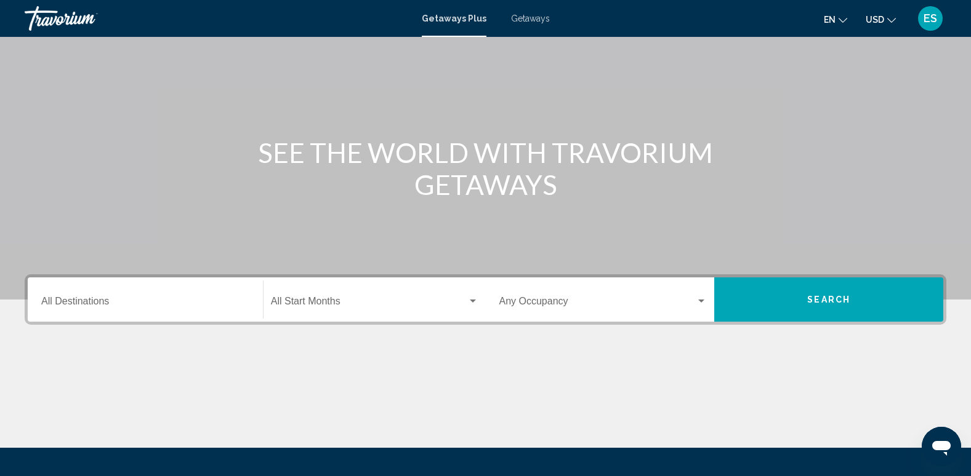
scroll to position [123, 0]
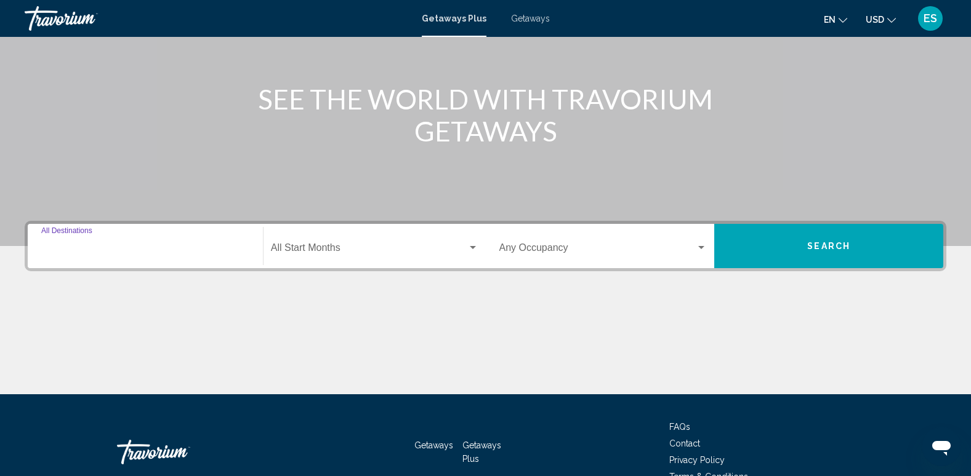
click at [119, 252] on input "Destination All Destinations" at bounding box center [145, 250] width 208 height 11
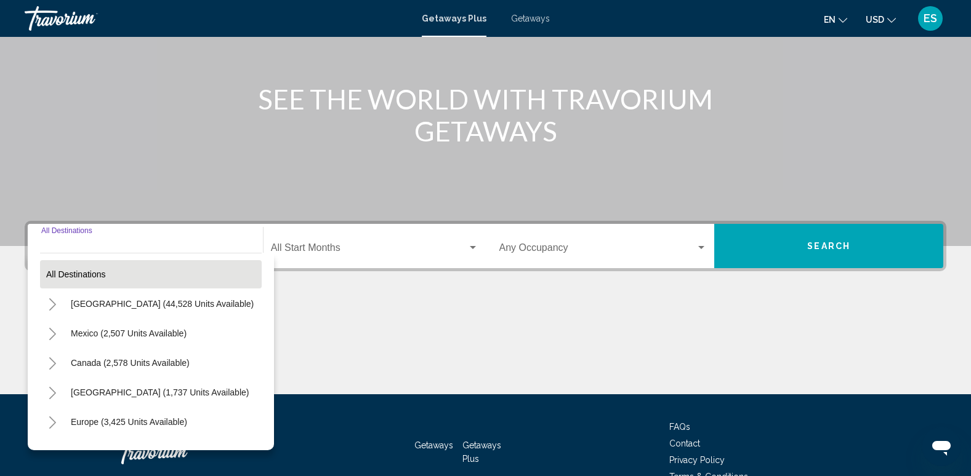
scroll to position [192, 0]
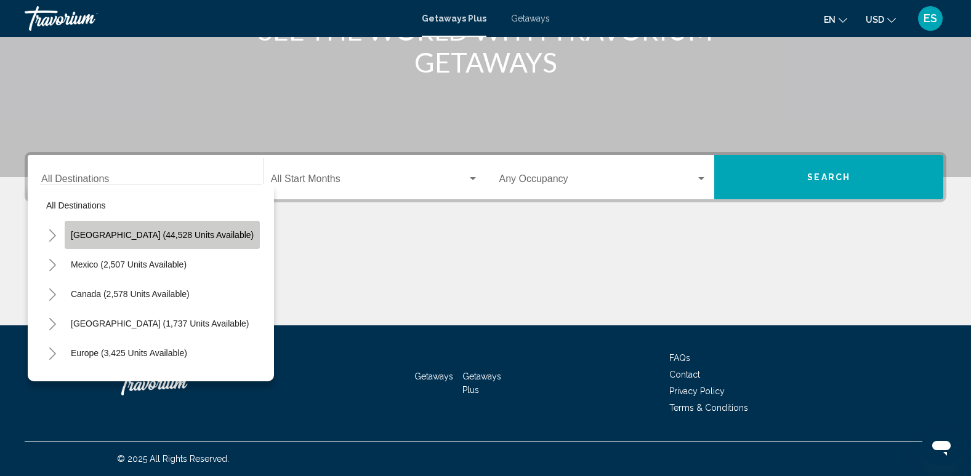
click at [177, 233] on span "[GEOGRAPHIC_DATA] (44,528 units available)" at bounding box center [162, 235] width 183 height 10
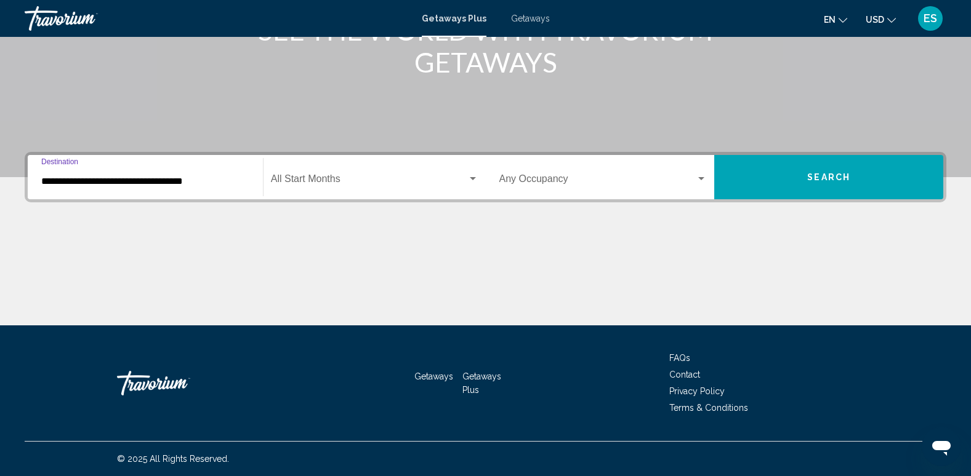
click at [107, 185] on input "**********" at bounding box center [145, 181] width 208 height 11
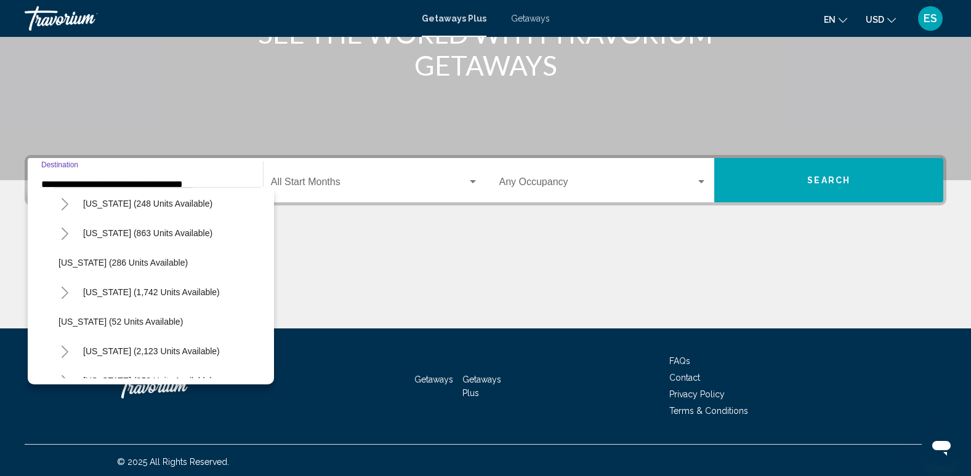
scroll to position [923, 0]
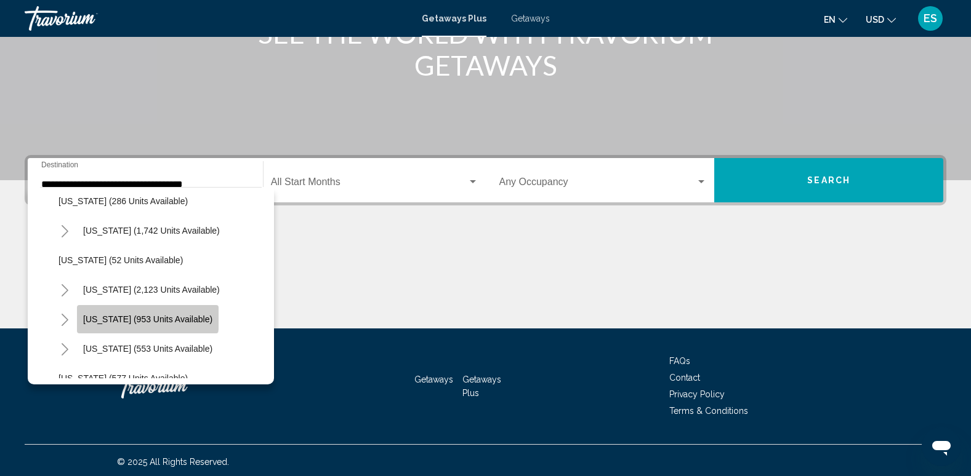
click at [147, 313] on button "Tennessee (953 units available)" at bounding box center [148, 319] width 142 height 28
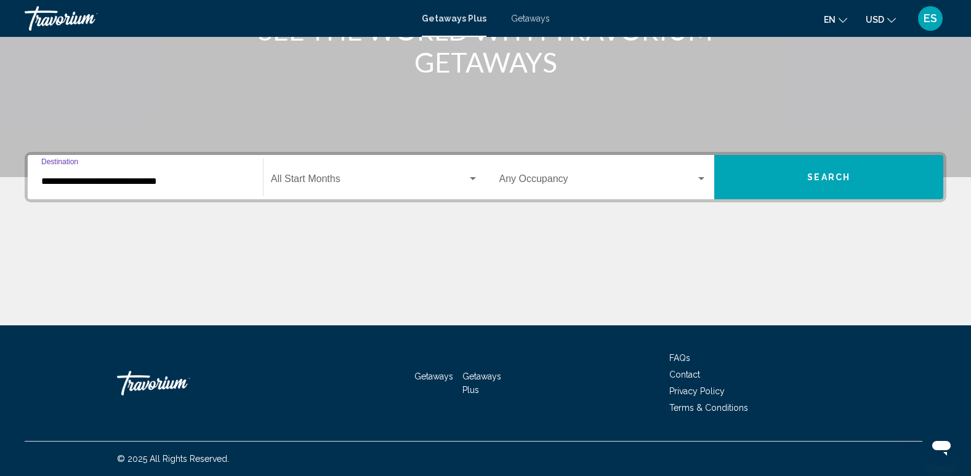
click at [82, 182] on input "**********" at bounding box center [145, 181] width 208 height 11
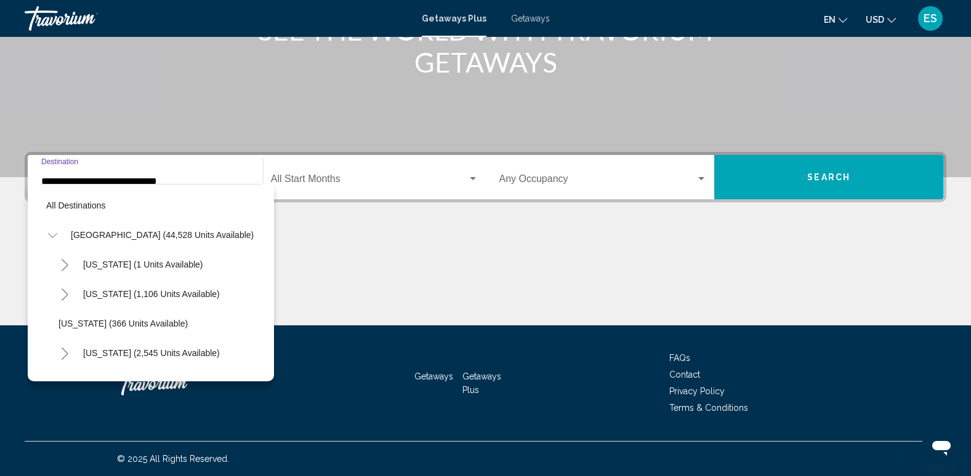
scroll to position [965, 0]
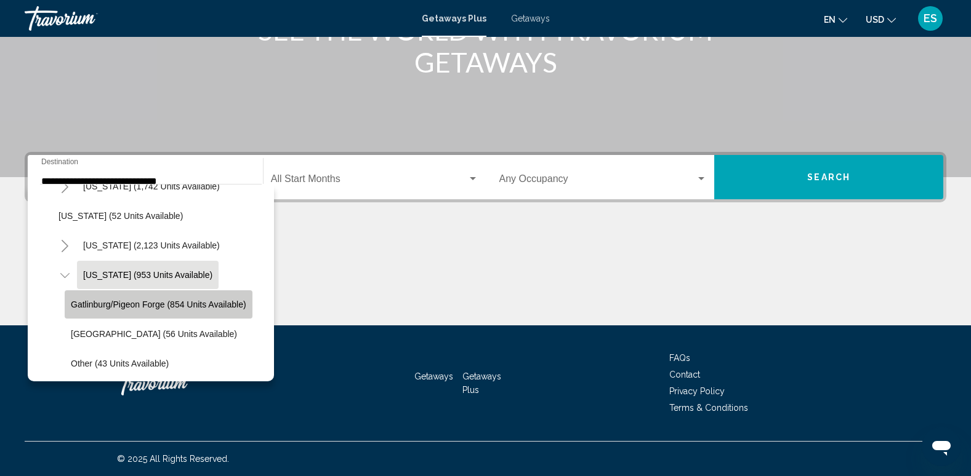
click at [170, 300] on span "Gatlinburg/Pigeon Forge (854 units available)" at bounding box center [158, 305] width 175 height 10
type input "**********"
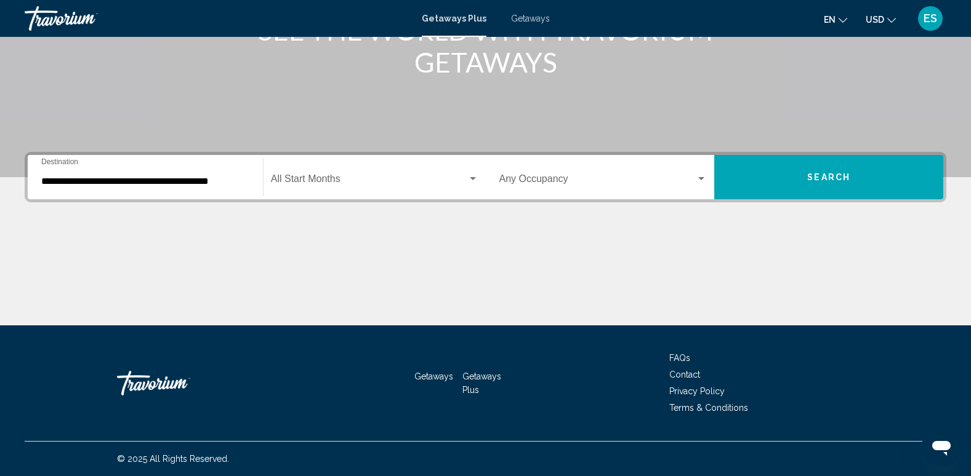
click at [330, 172] on div "Start Month All Start Months" at bounding box center [374, 177] width 207 height 39
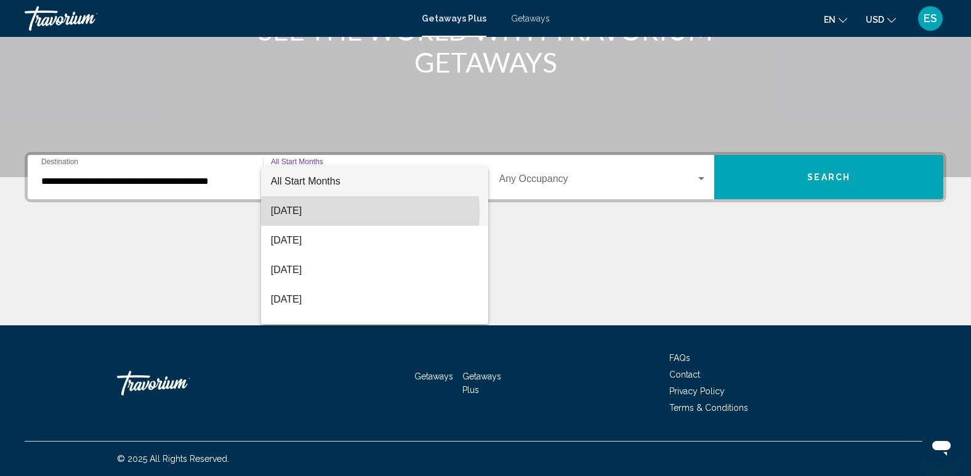
click at [321, 212] on span "[DATE]" at bounding box center [374, 211] width 207 height 30
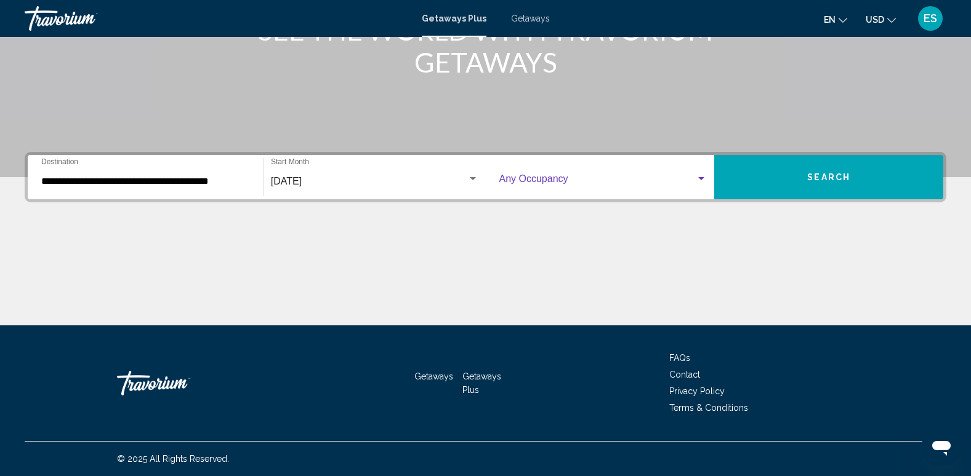
click at [568, 176] on span "Search widget" at bounding box center [597, 181] width 197 height 11
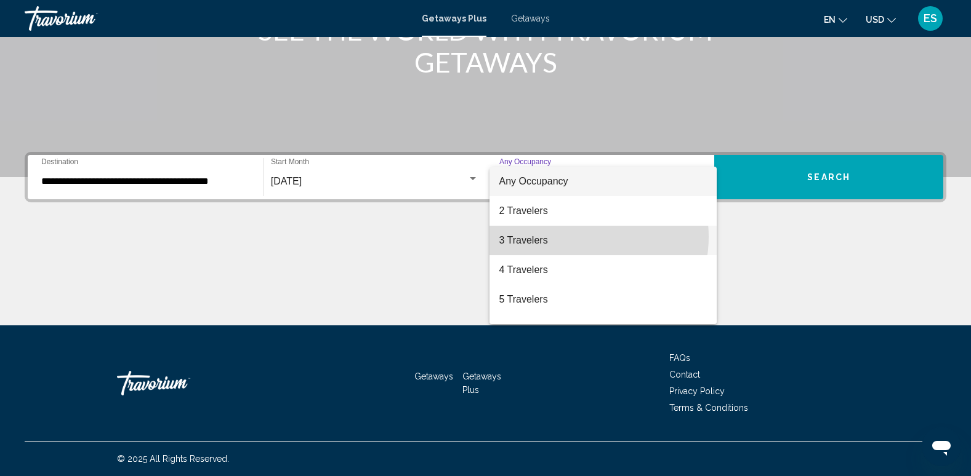
click at [574, 237] on span "3 Travelers" at bounding box center [603, 241] width 208 height 30
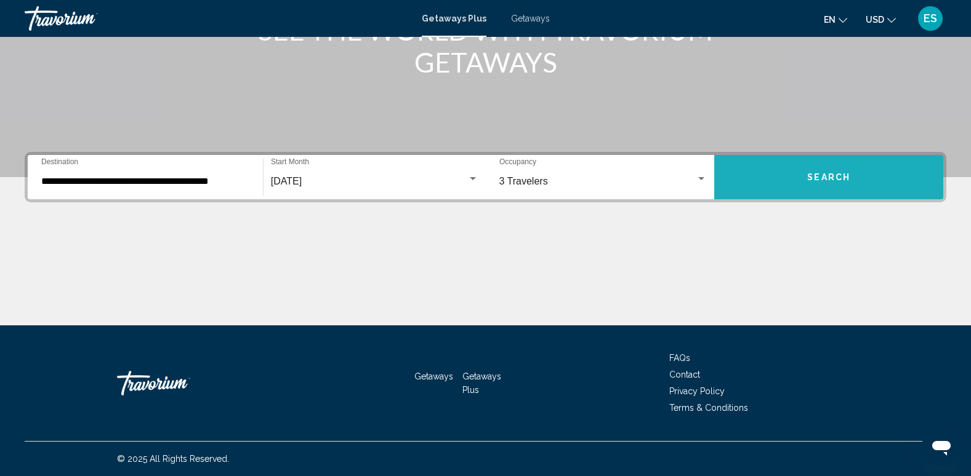
click at [818, 172] on button "Search" at bounding box center [828, 177] width 229 height 44
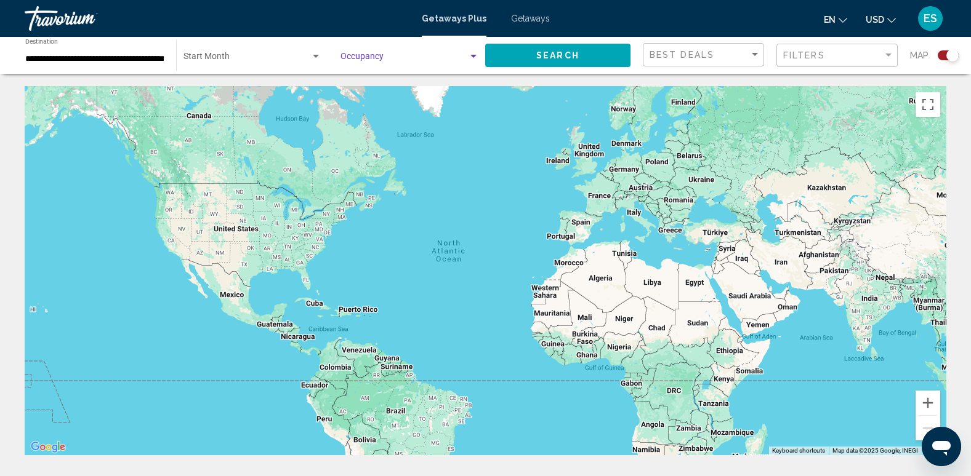
click at [470, 55] on div "Search widget" at bounding box center [473, 56] width 6 height 3
click at [443, 57] on span "Any Occupancy" at bounding box center [409, 59] width 138 height 26
click at [577, 55] on span "Search" at bounding box center [557, 56] width 43 height 10
click at [101, 58] on input "**********" at bounding box center [94, 59] width 138 height 10
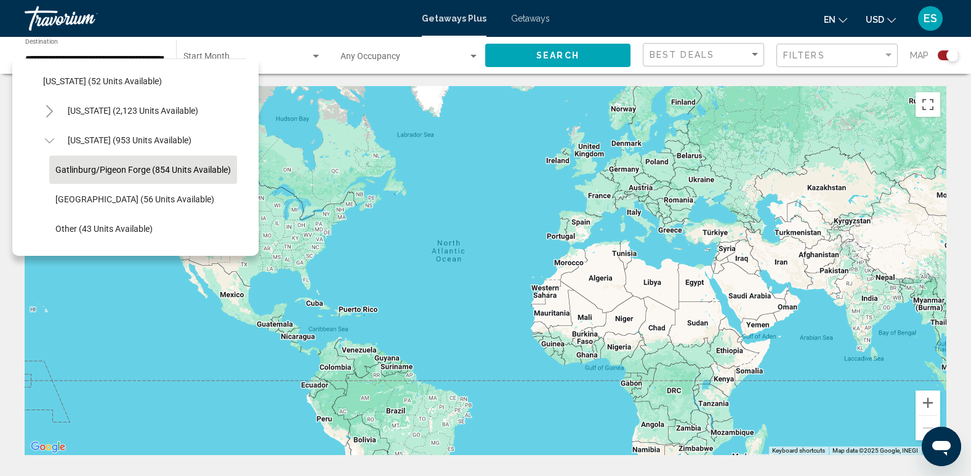
scroll to position [981, 0]
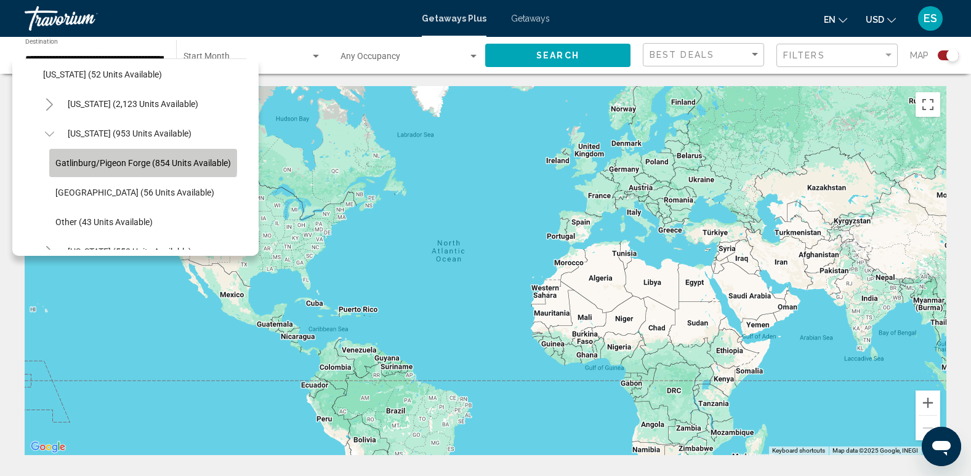
click at [136, 164] on span "Gatlinburg/Pigeon Forge (854 units available)" at bounding box center [142, 163] width 175 height 10
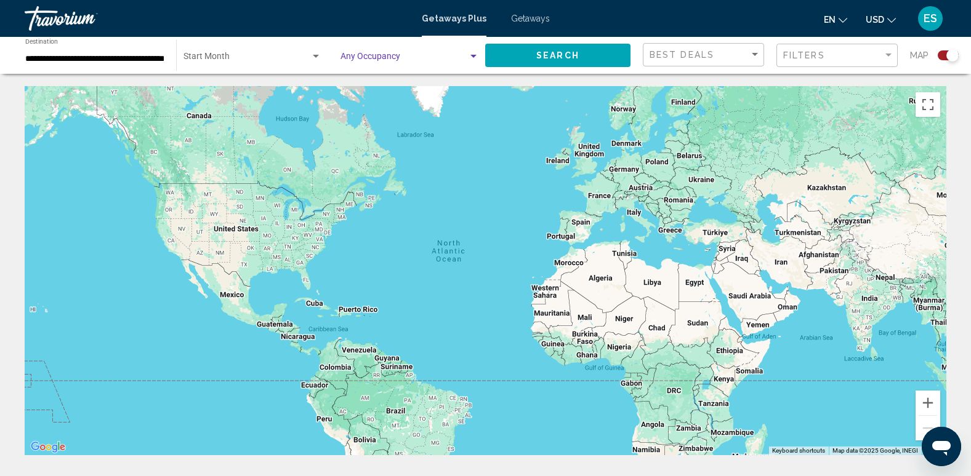
click at [474, 54] on div "Search widget" at bounding box center [473, 57] width 11 height 10
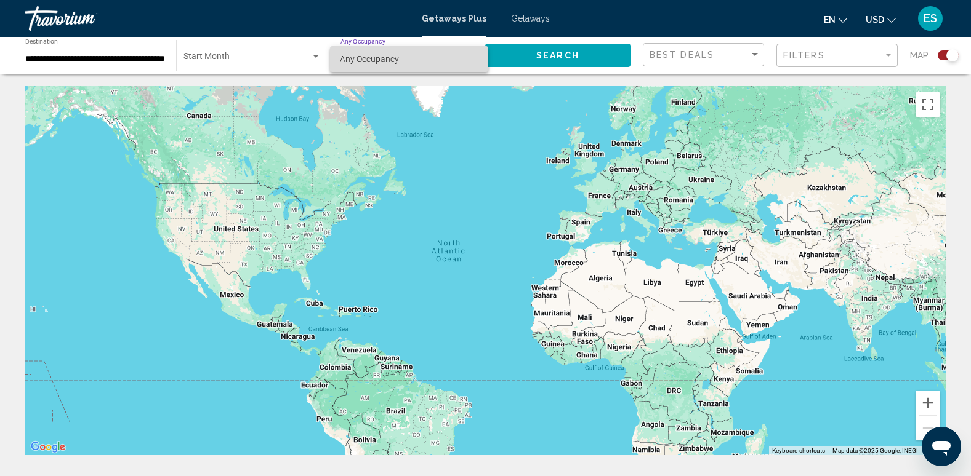
click at [474, 54] on span "Any Occupancy" at bounding box center [409, 59] width 138 height 26
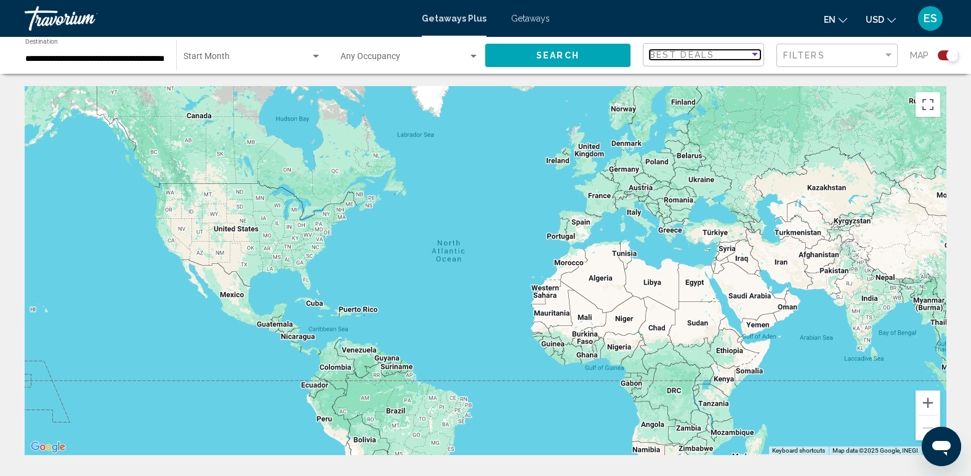
click at [753, 52] on div "Sort by" at bounding box center [754, 55] width 11 height 10
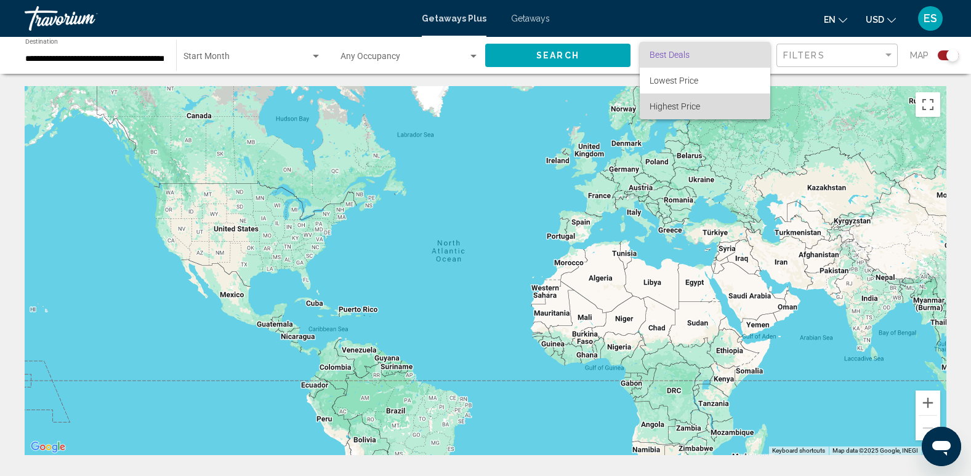
click at [680, 106] on span "Highest Price" at bounding box center [674, 107] width 50 height 10
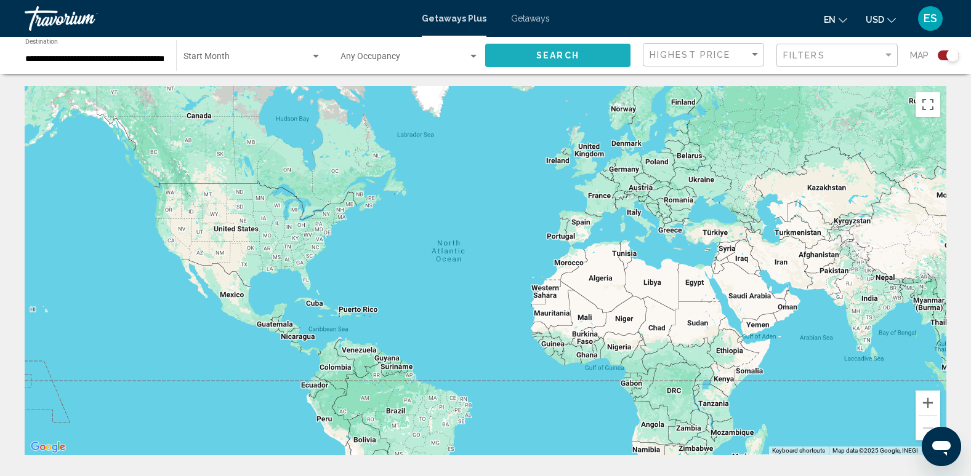
click at [588, 50] on button "Search" at bounding box center [557, 55] width 145 height 23
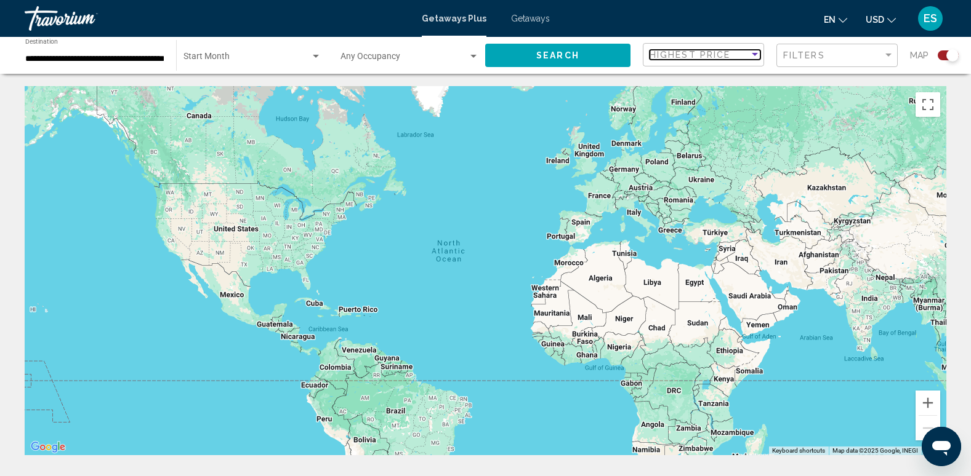
click at [753, 51] on div "Sort by" at bounding box center [754, 55] width 11 height 10
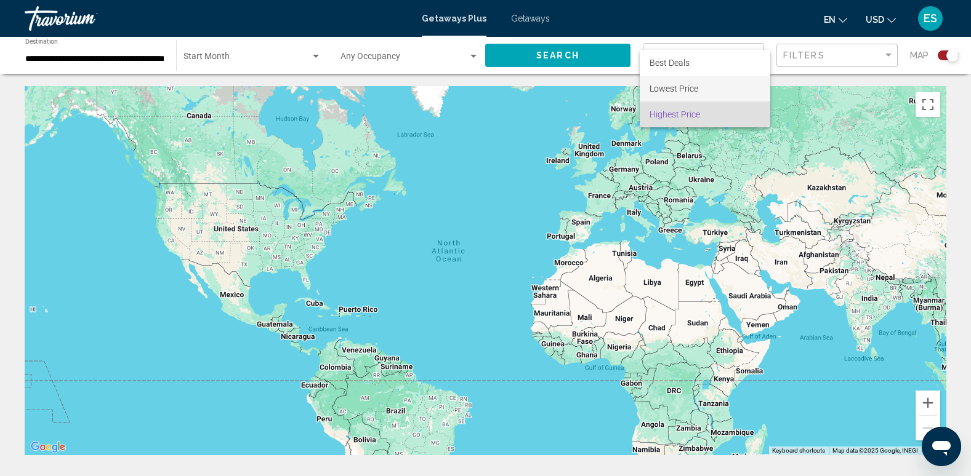
click at [714, 87] on span "Lowest Price" at bounding box center [704, 89] width 111 height 26
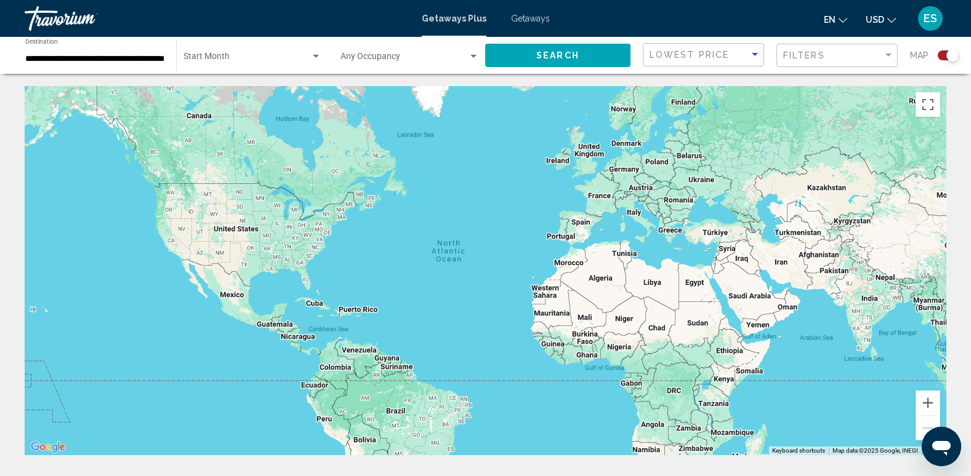
click at [565, 54] on span "Search" at bounding box center [557, 56] width 43 height 10
click at [467, 17] on span "Getaways Plus" at bounding box center [454, 19] width 65 height 10
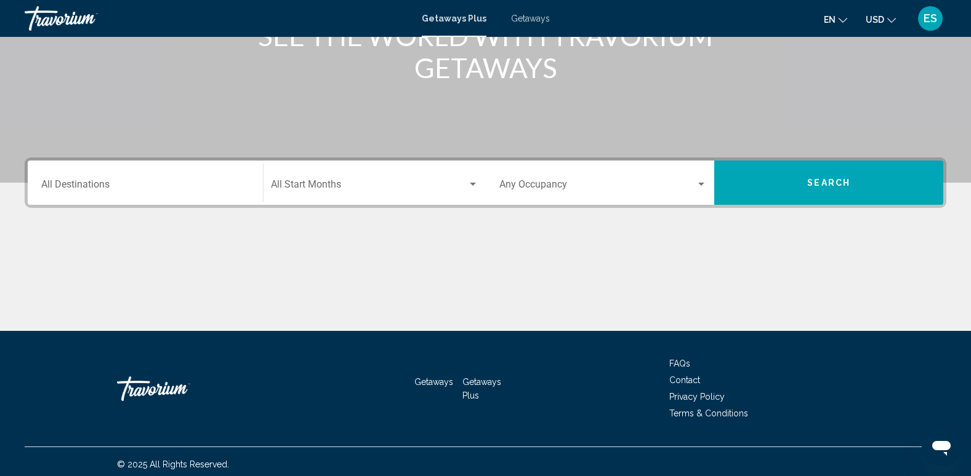
scroll to position [192, 0]
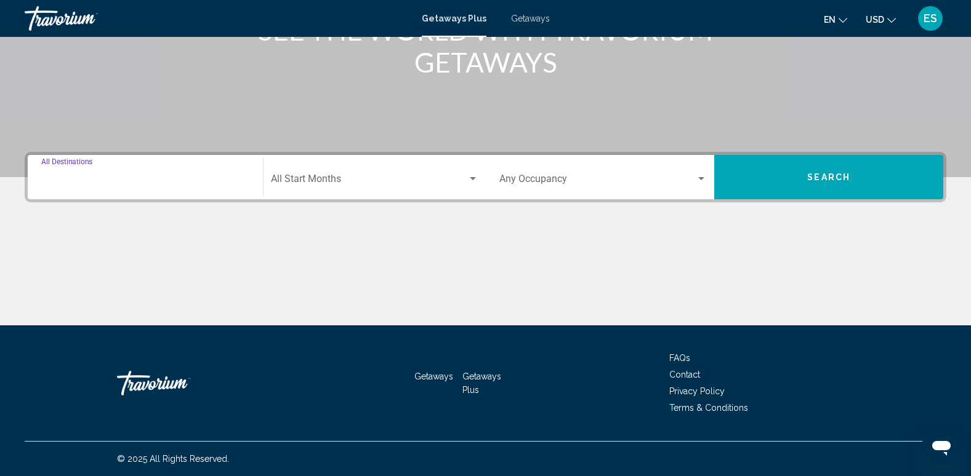
drag, startPoint x: 72, startPoint y: 181, endPoint x: 87, endPoint y: 182, distance: 14.8
click at [82, 182] on input "Destination All Destinations" at bounding box center [145, 181] width 208 height 11
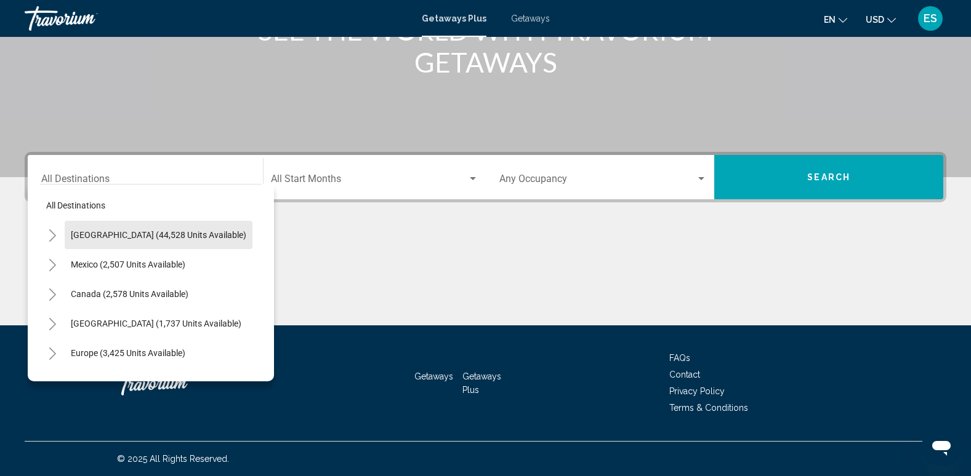
click at [183, 237] on span "[GEOGRAPHIC_DATA] (44,528 units available)" at bounding box center [158, 235] width 175 height 10
type input "**********"
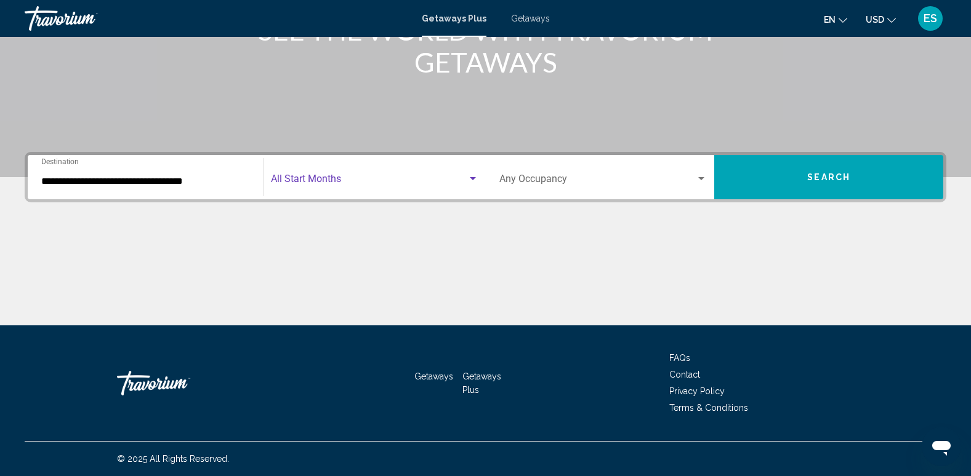
click at [319, 175] on div "Start Month All Start Months" at bounding box center [374, 177] width 207 height 39
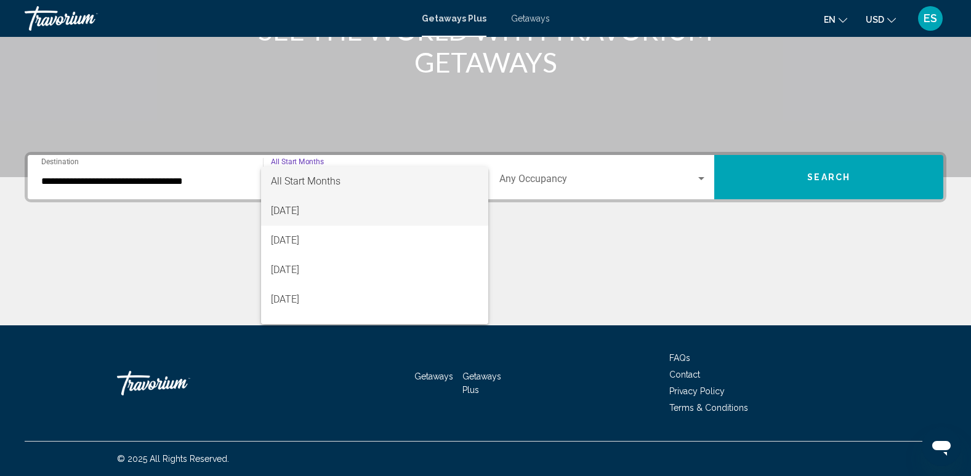
click at [308, 204] on span "[DATE]" at bounding box center [374, 211] width 207 height 30
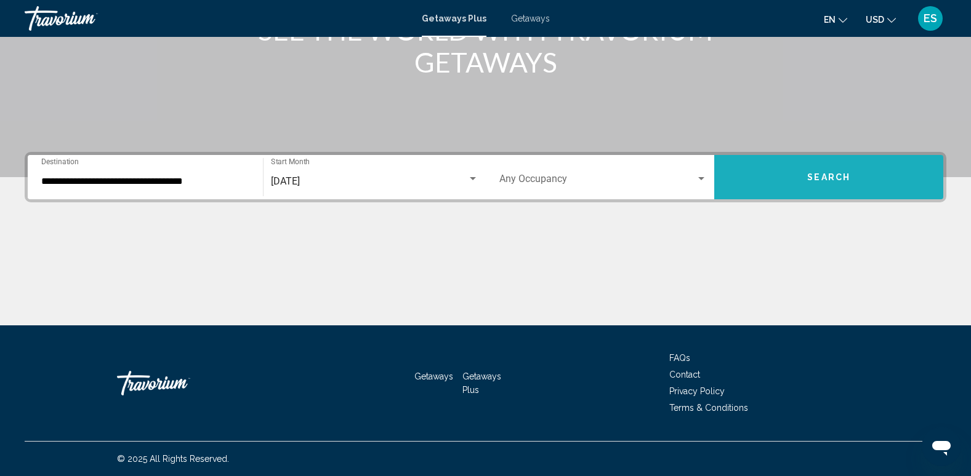
click at [827, 171] on button "Search" at bounding box center [828, 177] width 229 height 44
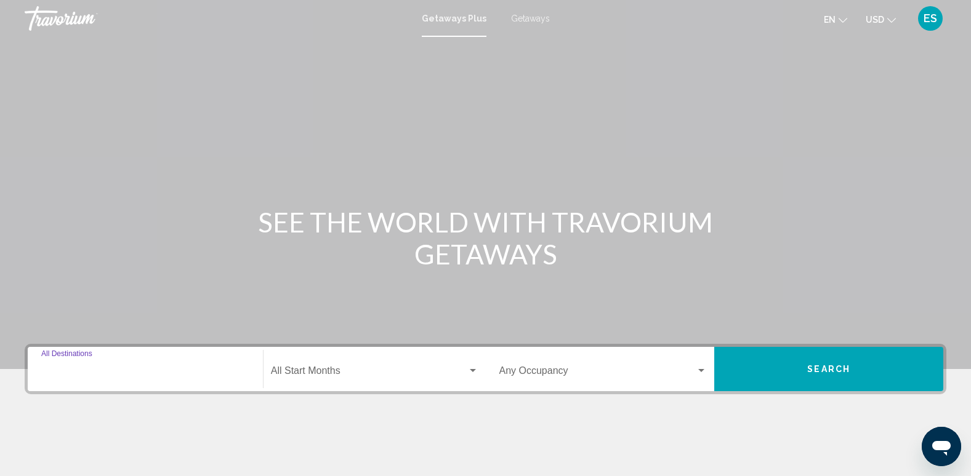
click at [80, 368] on input "Destination All Destinations" at bounding box center [145, 373] width 208 height 11
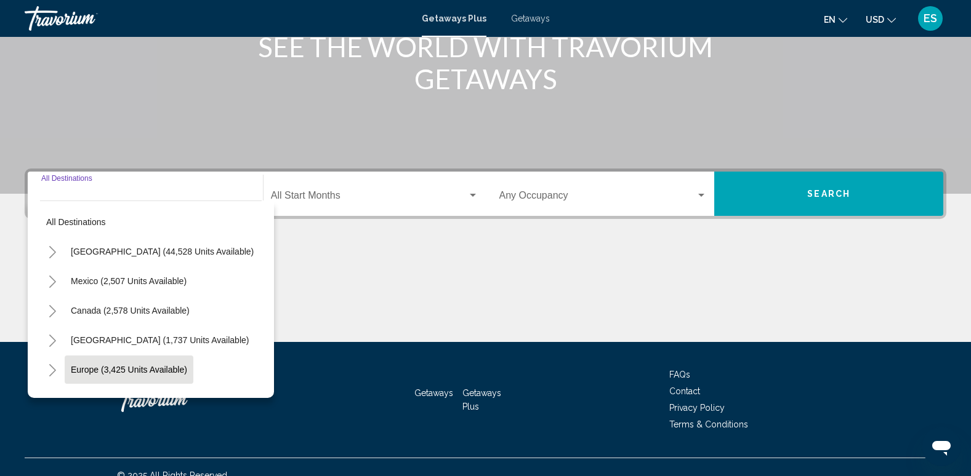
scroll to position [192, 0]
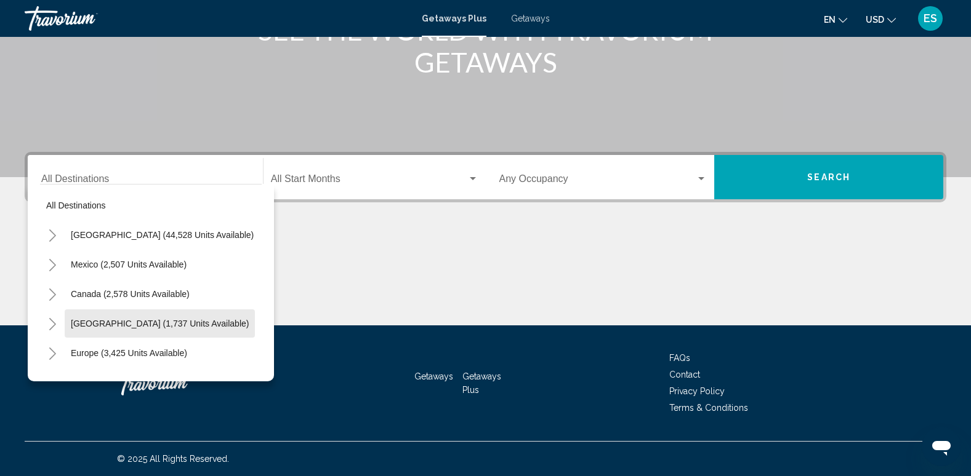
click at [146, 322] on span "[GEOGRAPHIC_DATA] (1,737 units available)" at bounding box center [160, 324] width 178 height 10
type input "**********"
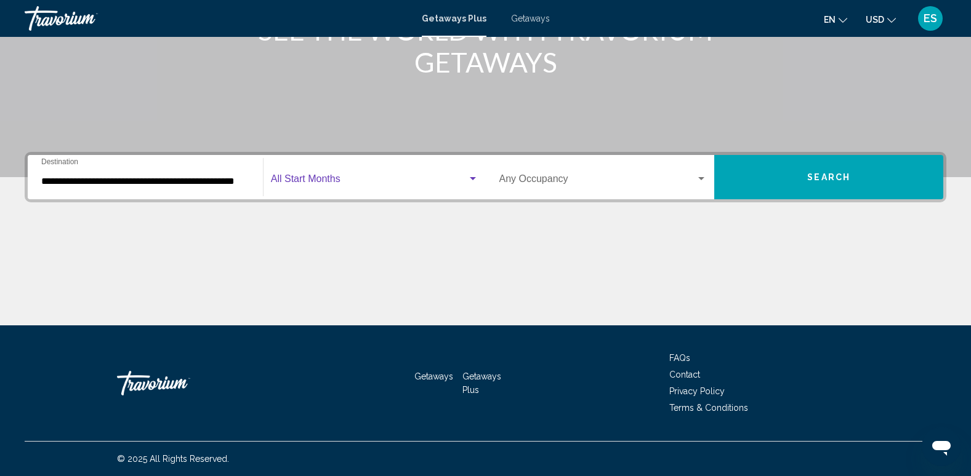
click at [471, 174] on div "Search widget" at bounding box center [472, 179] width 11 height 10
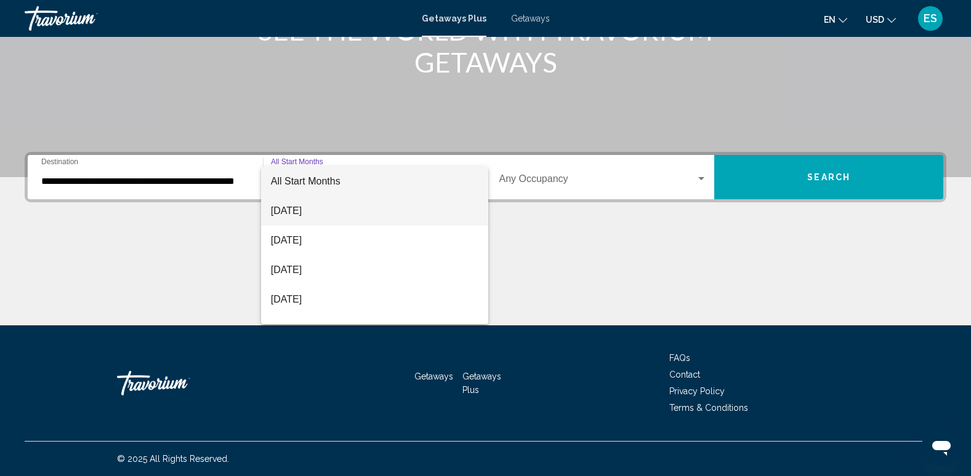
click at [350, 212] on span "[DATE]" at bounding box center [374, 211] width 207 height 30
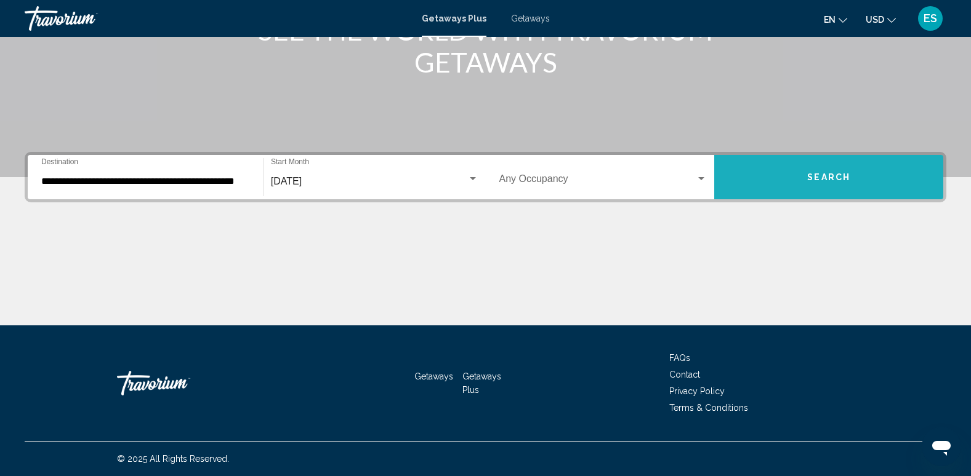
click at [812, 166] on button "Search" at bounding box center [828, 177] width 229 height 44
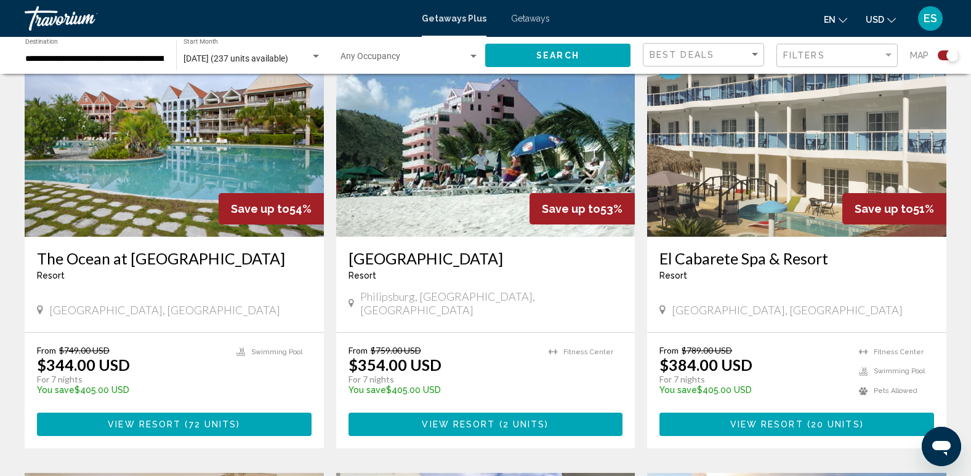
scroll to position [862, 0]
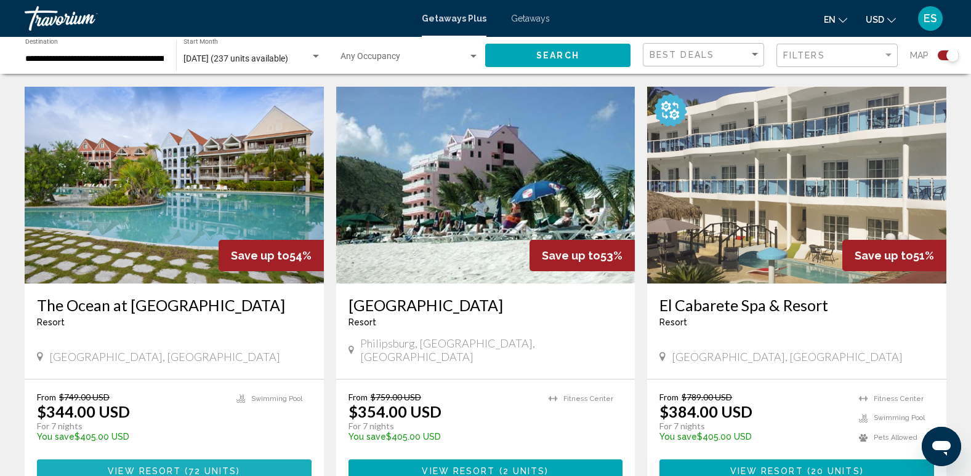
click at [174, 467] on span "View Resort" at bounding box center [144, 472] width 73 height 10
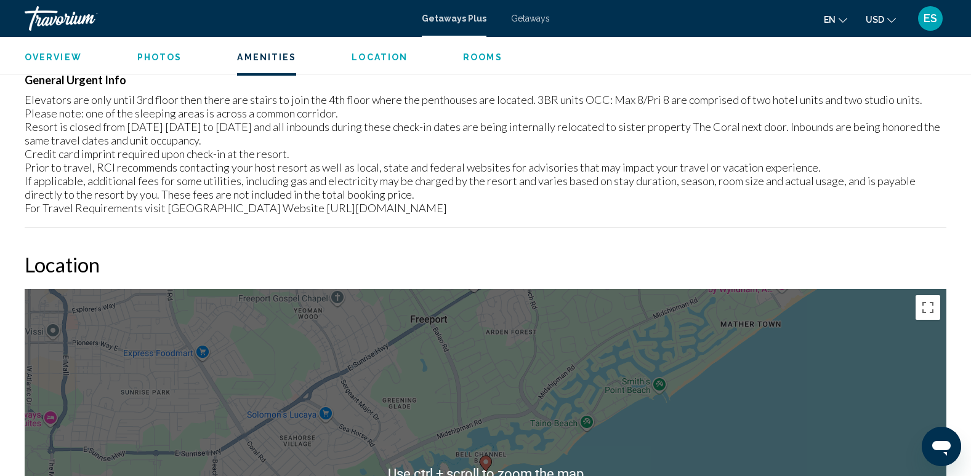
scroll to position [1416, 0]
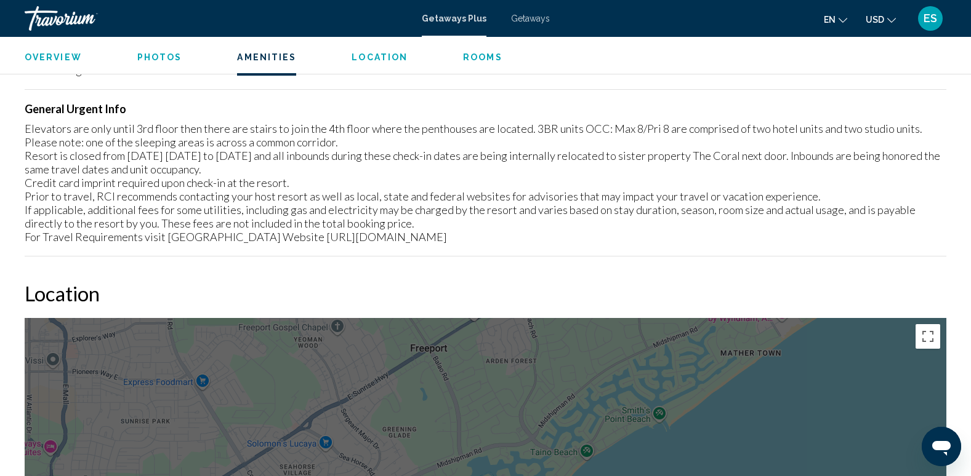
click at [52, 6] on div "Travorium" at bounding box center [86, 18] width 123 height 25
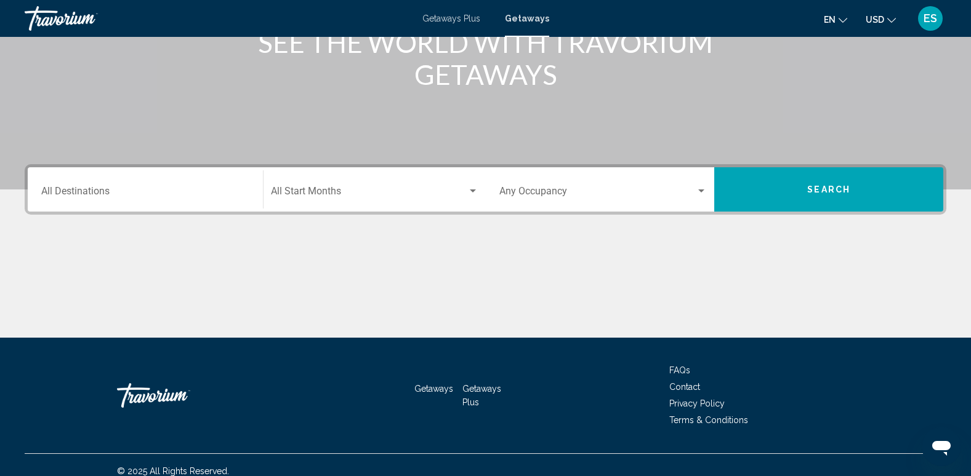
scroll to position [192, 0]
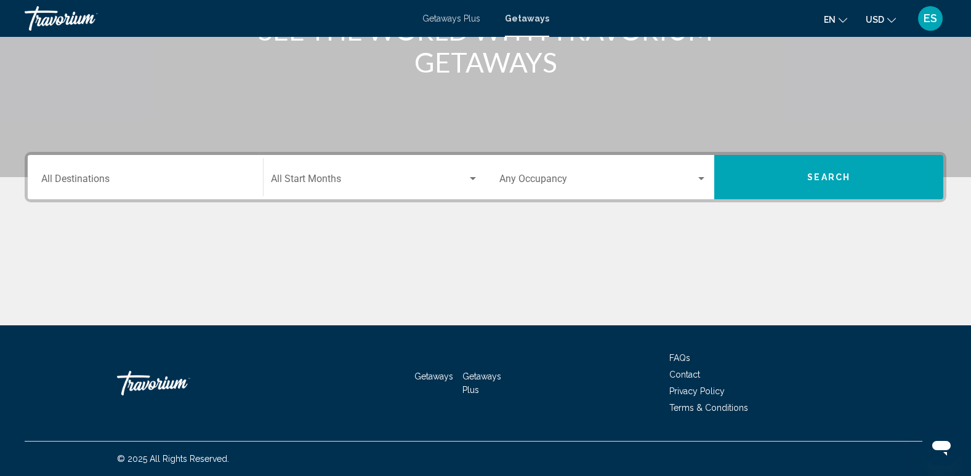
drag, startPoint x: 87, startPoint y: 175, endPoint x: 138, endPoint y: 177, distance: 51.1
click at [92, 175] on div "Destination All Destinations" at bounding box center [145, 177] width 208 height 39
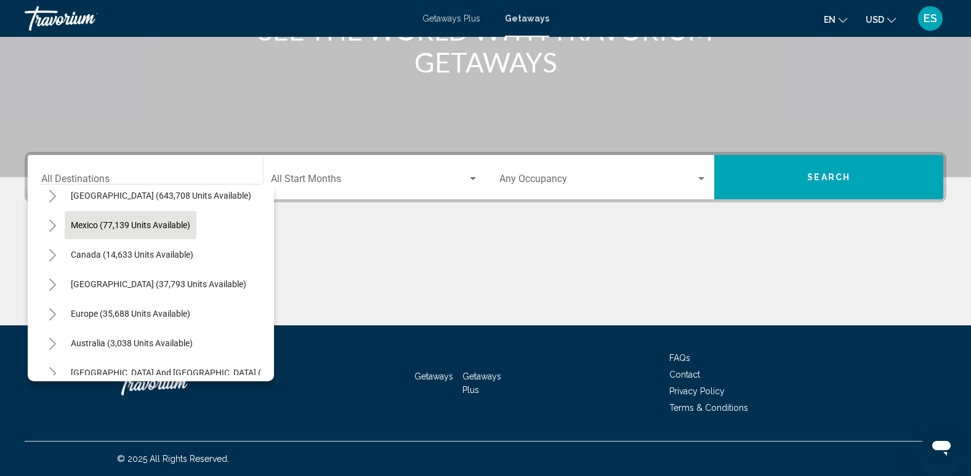
scroll to position [62, 0]
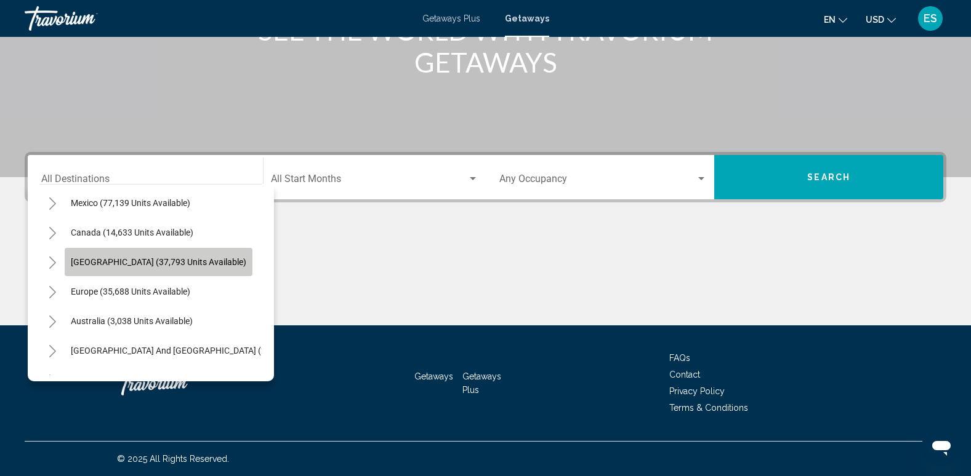
click at [161, 258] on span "[GEOGRAPHIC_DATA] (37,793 units available)" at bounding box center [158, 262] width 175 height 10
type input "**********"
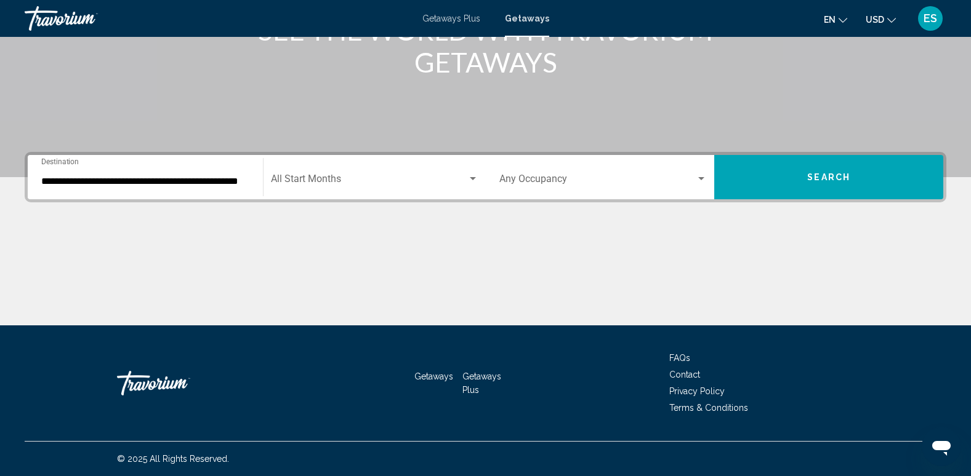
click at [473, 170] on div "Start Month All Start Months" at bounding box center [374, 177] width 207 height 39
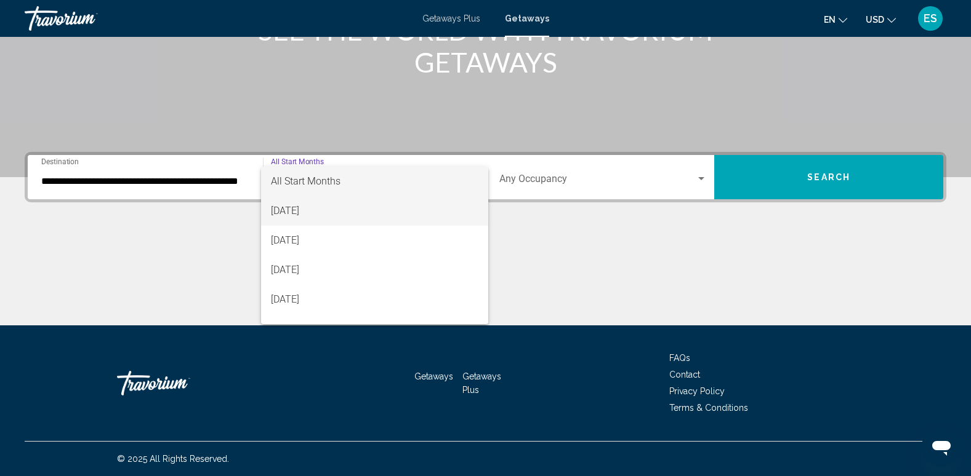
click at [326, 212] on span "[DATE]" at bounding box center [374, 211] width 207 height 30
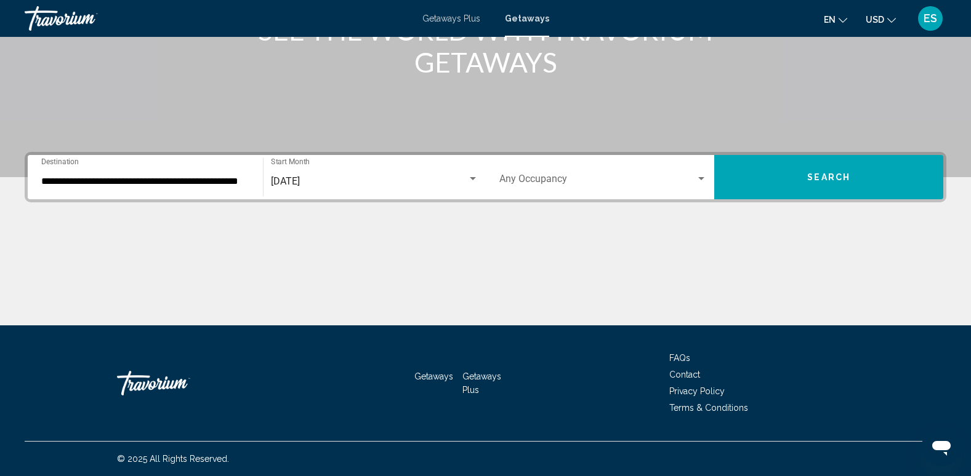
drag, startPoint x: 838, startPoint y: 177, endPoint x: 796, endPoint y: 257, distance: 90.3
click at [796, 257] on div "**********" at bounding box center [485, 239] width 971 height 174
click at [704, 176] on div "Search widget" at bounding box center [701, 179] width 11 height 10
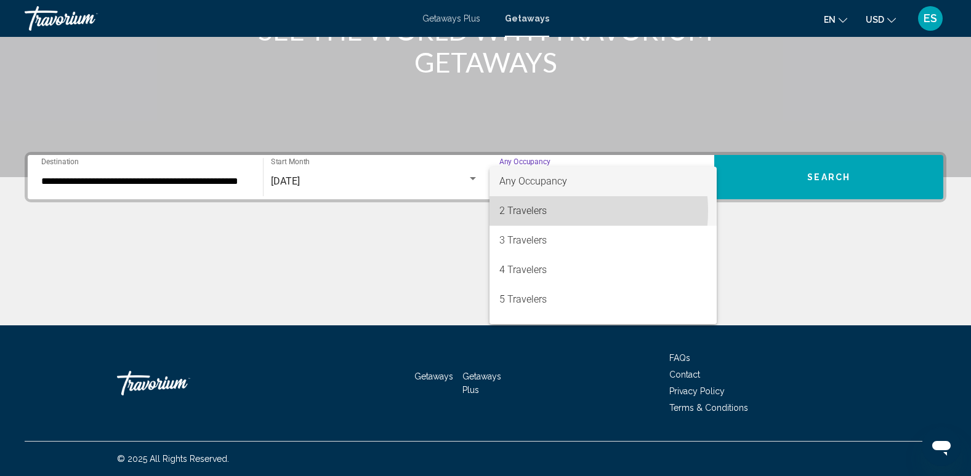
click at [546, 211] on span "2 Travelers" at bounding box center [603, 211] width 208 height 30
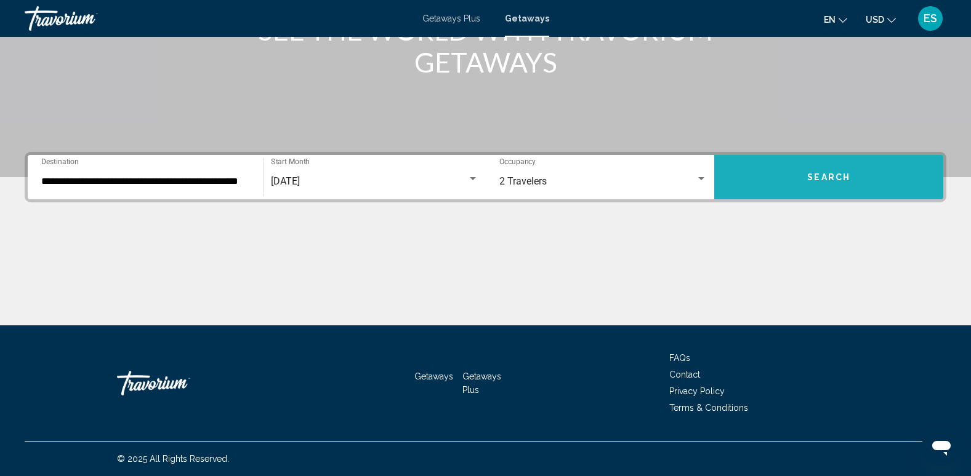
click at [820, 172] on span "Search" at bounding box center [828, 177] width 43 height 10
